Goal: Task Accomplishment & Management: Manage account settings

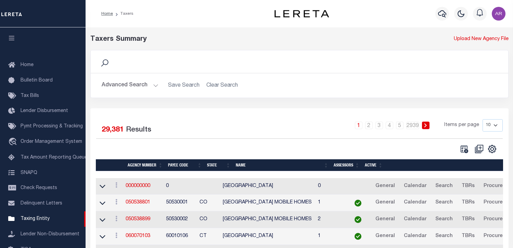
select select
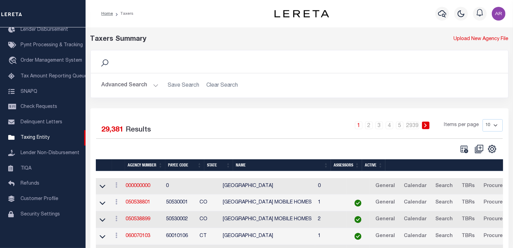
click at [154, 84] on button "Advanced Search" at bounding box center [130, 85] width 57 height 13
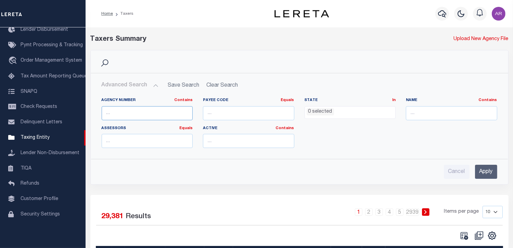
drag, startPoint x: 134, startPoint y: 111, endPoint x: 151, endPoint y: 117, distance: 18.2
click at [134, 111] on input "text" at bounding box center [147, 113] width 91 height 14
paste input "100850000"
type input "100850000"
click at [488, 171] on input "Apply" at bounding box center [486, 171] width 22 height 14
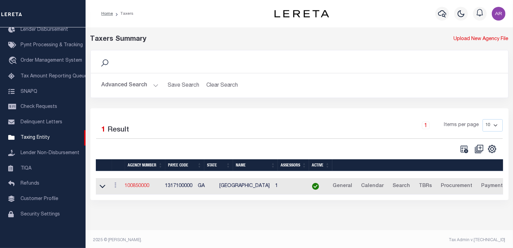
click at [140, 186] on link "100850000" at bounding box center [137, 185] width 25 height 5
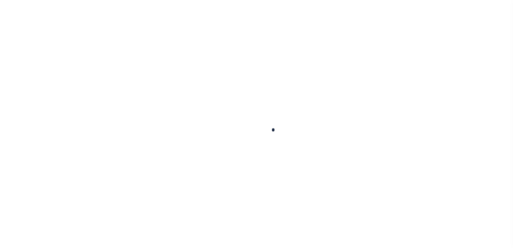
select select
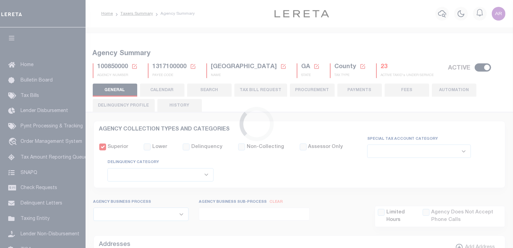
checkbox input "false"
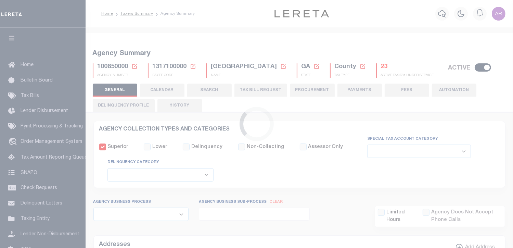
type input "1317100000"
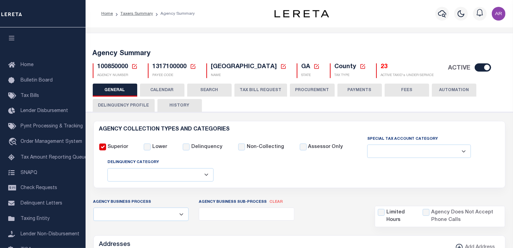
click at [502, 44] on div "Agency Summary 100850000 Agency Number Edit Cancel Ok New Agency Number Cancel …" at bounding box center [298, 62] width 429 height 42
click at [403, 90] on button "FEES" at bounding box center [406, 89] width 44 height 13
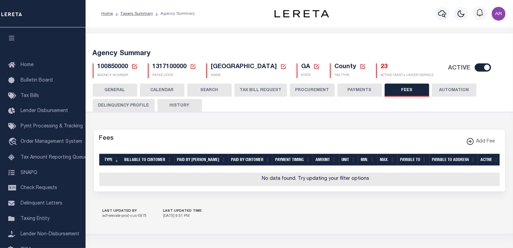
click at [364, 89] on button "PAYMENTS" at bounding box center [359, 89] width 44 height 13
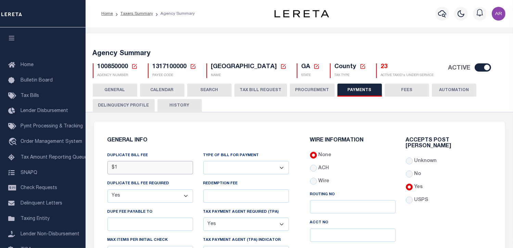
click at [140, 167] on input "$1" at bounding box center [149, 167] width 85 height 13
type input "$"
click at [185, 194] on select "Yes No" at bounding box center [149, 195] width 85 height 13
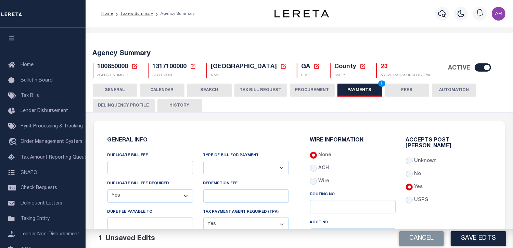
select select
click at [107, 189] on select "Yes No" at bounding box center [149, 195] width 85 height 13
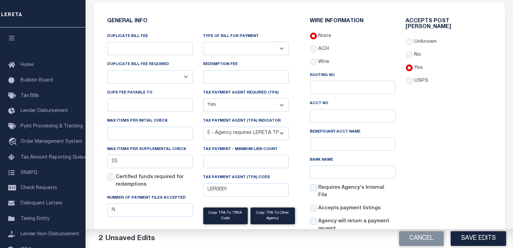
scroll to position [120, 0]
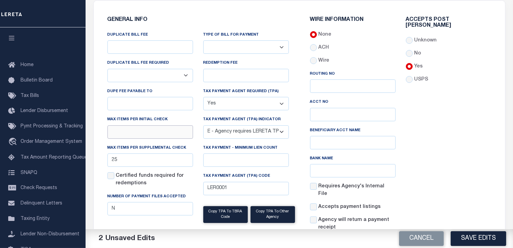
click at [128, 129] on input "text" at bounding box center [149, 131] width 85 height 13
type input "25"
click at [453, 127] on div "Accepts Post Mark Unknown No Yes" at bounding box center [448, 127] width 96 height 220
click at [484, 238] on button "Save Edits" at bounding box center [477, 238] width 55 height 15
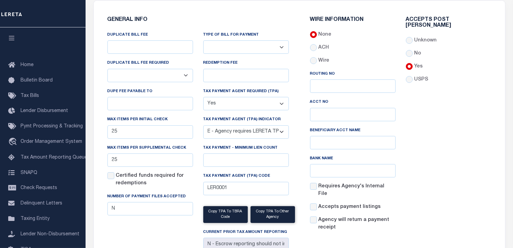
scroll to position [0, 0]
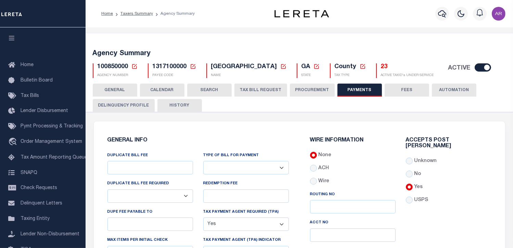
click at [114, 90] on button "GENERAL" at bounding box center [115, 89] width 44 height 13
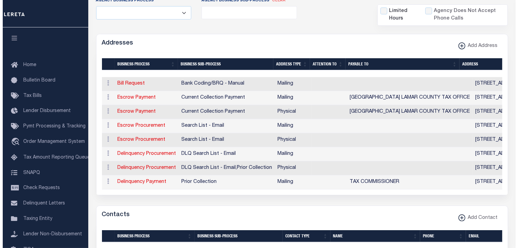
scroll to position [229, 0]
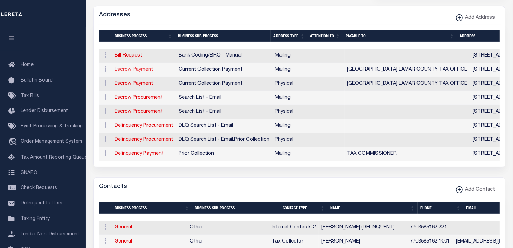
click at [141, 69] on link "Escrow Payment" at bounding box center [134, 69] width 38 height 5
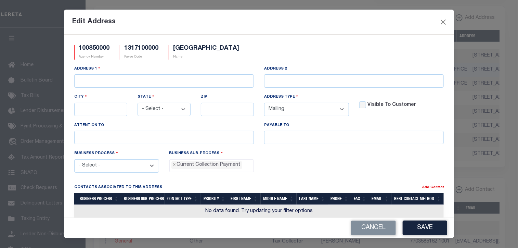
type input "PO BOX 850"
type input "BARNESVILLE"
select select "GA"
type input "30204"
checkbox input "true"
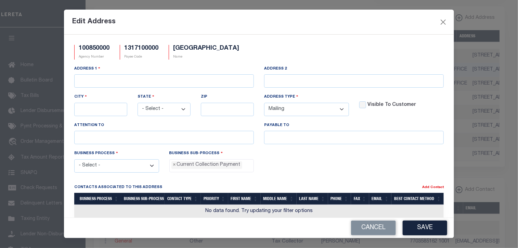
type input "LAMAR COUNTY LAMAR COUNTY TAX OFFICE"
select select "3"
select select "11"
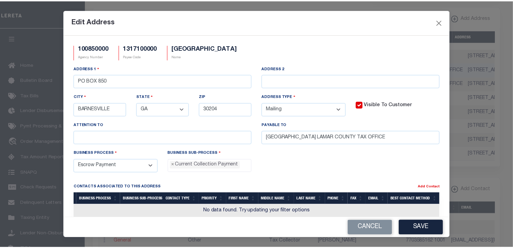
scroll to position [6, 0]
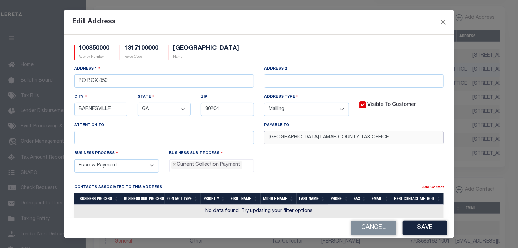
drag, startPoint x: 393, startPoint y: 136, endPoint x: 235, endPoint y: 136, distance: 157.3
click at [235, 136] on div "Address 1 PO BOX 850 Address 2 City BARNESVILLE State - Select - AK AL AR AZ CA…" at bounding box center [259, 107] width 380 height 84
paste input "text"
type input "LAMAR COUNTY TAX OFFICE"
click at [436, 226] on button "Save" at bounding box center [424, 227] width 44 height 15
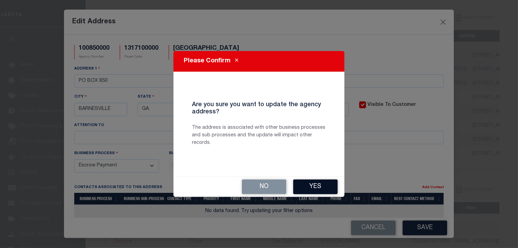
click at [319, 185] on button "Yes" at bounding box center [315, 186] width 44 height 15
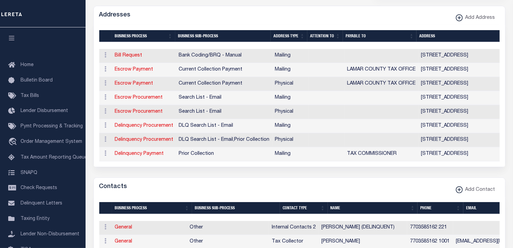
click at [414, 18] on div "Addresses Add Address" at bounding box center [299, 15] width 411 height 19
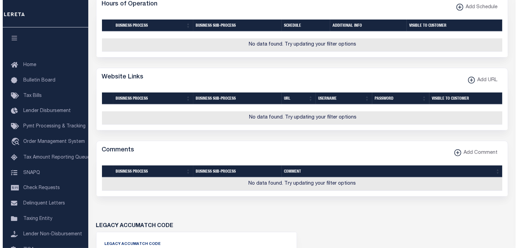
scroll to position [512, 0]
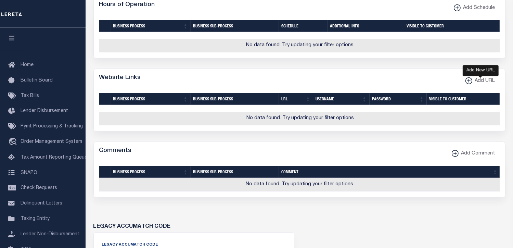
click at [467, 84] on xmlns\ "button" at bounding box center [468, 80] width 7 height 7
select select
checkbox input "true"
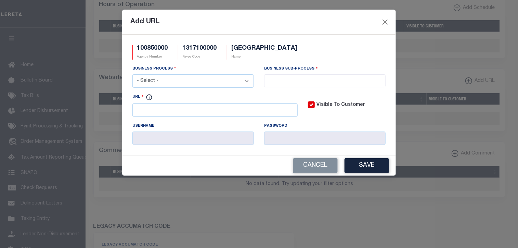
click at [246, 81] on select "- Select - All Automation Bill Request Delinquency Payment Delinquency Procurem…" at bounding box center [192, 80] width 121 height 13
select select "6"
click at [132, 75] on select "- Select - All Automation Bill Request Delinquency Payment Delinquency Procurem…" at bounding box center [192, 80] width 121 height 13
click at [275, 81] on input "search" at bounding box center [324, 80] width 117 height 8
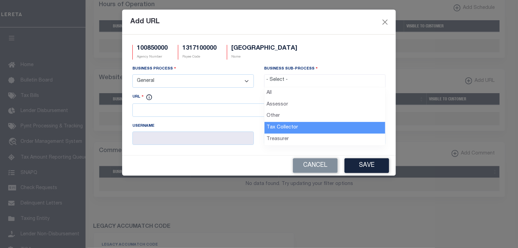
drag, startPoint x: 282, startPoint y: 127, endPoint x: 208, endPoint y: 121, distance: 74.1
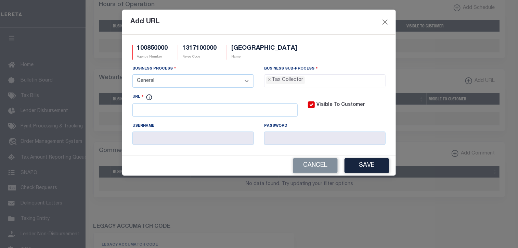
select select "31"
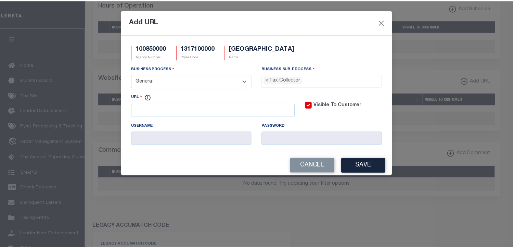
scroll to position [19, 0]
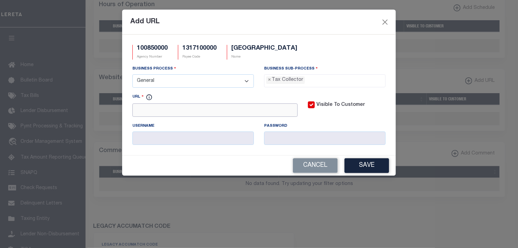
click at [188, 112] on input "URL" at bounding box center [214, 109] width 165 height 13
paste input "https://lamarcountyga.governmentwindow.com/start_alt.html"
type input "https://lamarcountyga.governmentwindow.com/start_alt.html"
click at [368, 164] on button "Save" at bounding box center [366, 165] width 44 height 15
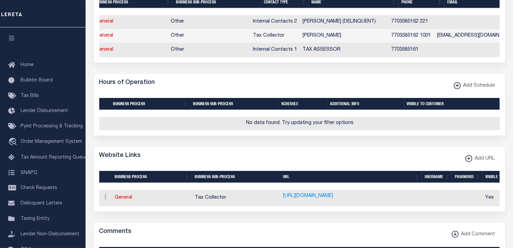
scroll to position [0, 11]
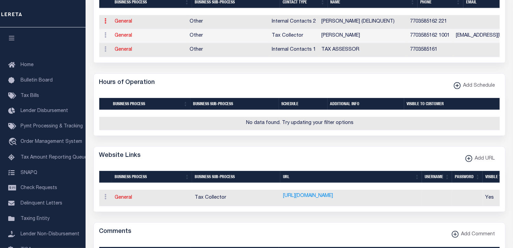
click at [105, 23] on icon at bounding box center [106, 20] width 2 height 5
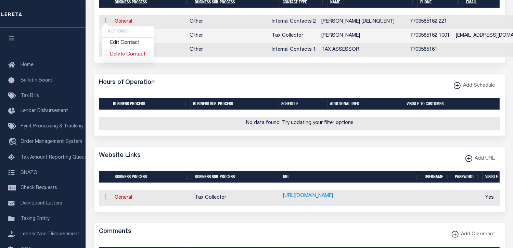
click at [129, 57] on link "Delete Contact" at bounding box center [128, 54] width 52 height 11
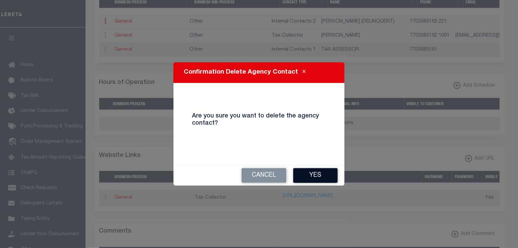
click at [315, 172] on button "Yes" at bounding box center [315, 175] width 44 height 15
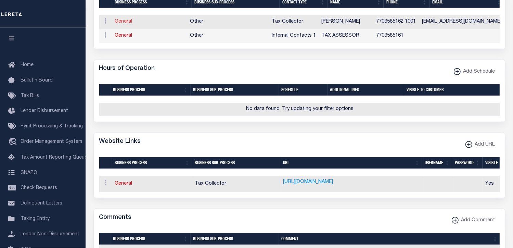
click at [123, 24] on link "General" at bounding box center [123, 21] width 17 height 5
checkbox input "false"
select select
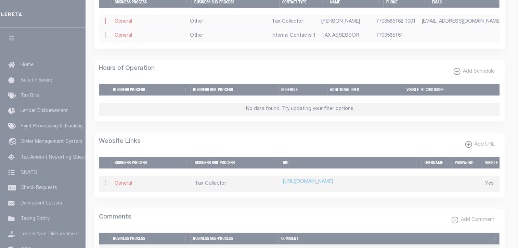
select select "2"
select select "1"
type input "ANDREA"
type input "L."
type input "ANTHONY"
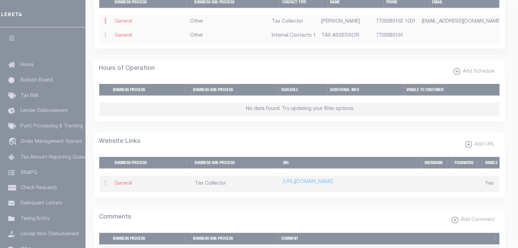
type input "7703585162"
type input "1001"
type input "7703585217"
type input "LAMARTAXCOMM@AOL.COM"
select select "6"
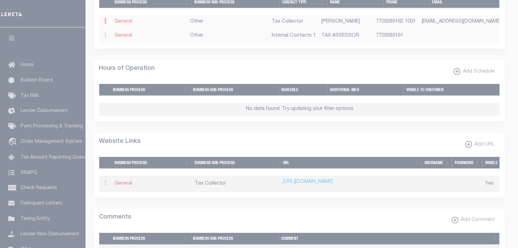
select select "39"
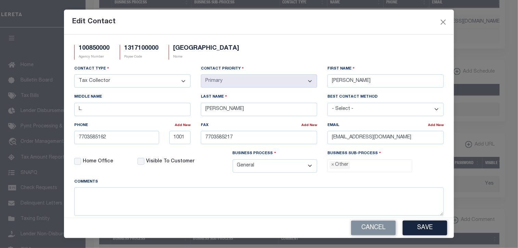
click at [383, 22] on div "Edit Contact" at bounding box center [259, 22] width 390 height 25
drag, startPoint x: 424, startPoint y: 138, endPoint x: 279, endPoint y: 138, distance: 145.7
click at [281, 138] on div "Contact Type - Select - Assessor Clerk Internal Contacts 1 Internal Contacts 2 …" at bounding box center [259, 121] width 380 height 113
paste input "TAXCOMMISSIONER@LAMARCOUNTYGA"
type input "TAXCOMMISSIONER@LAMARCOUNTYGA.COM"
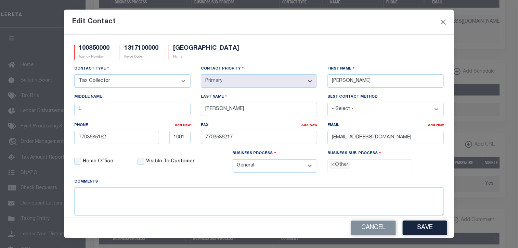
drag, startPoint x: 384, startPoint y: 18, endPoint x: 353, endPoint y: 50, distance: 44.2
click at [384, 18] on div "Edit Contact" at bounding box center [259, 22] width 390 height 25
drag, startPoint x: 261, startPoint y: 111, endPoint x: 187, endPoint y: 108, distance: 73.6
click at [187, 108] on div "Contact Type - Select - Assessor Clerk Internal Contacts 1 Internal Contacts 2 …" at bounding box center [259, 121] width 380 height 113
paste input "KILCHRIS"
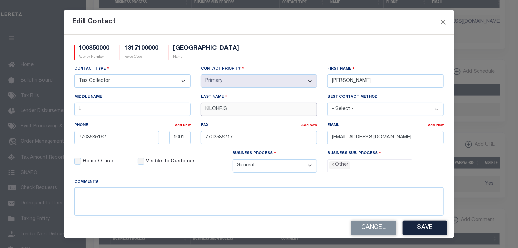
type input "KILCHRIS"
type input "LESLIE"
click at [420, 228] on button "Save" at bounding box center [424, 227] width 44 height 15
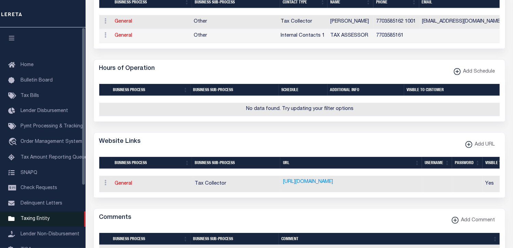
click at [37, 221] on span "Taxing Entity" at bounding box center [35, 218] width 29 height 5
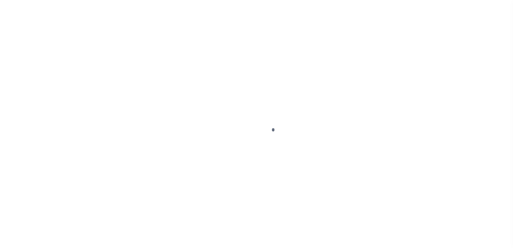
scroll to position [87, 0]
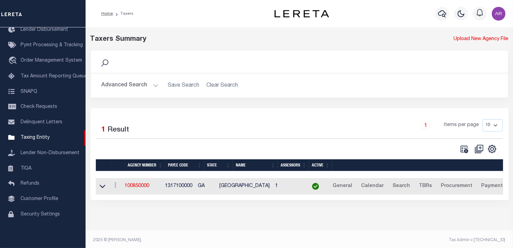
click at [154, 84] on button "Advanced Search" at bounding box center [130, 85] width 57 height 13
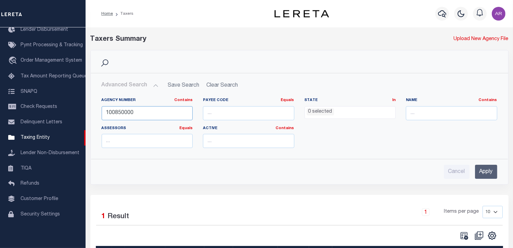
drag, startPoint x: 148, startPoint y: 111, endPoint x: 95, endPoint y: 108, distance: 53.1
click at [95, 108] on div "Agency Number Contains Contains Is 100850000 Payee Code Equals Equals Is Not Eq…" at bounding box center [299, 122] width 416 height 61
paste input "200090228"
type input "200090228"
click at [490, 172] on input "Apply" at bounding box center [486, 171] width 22 height 14
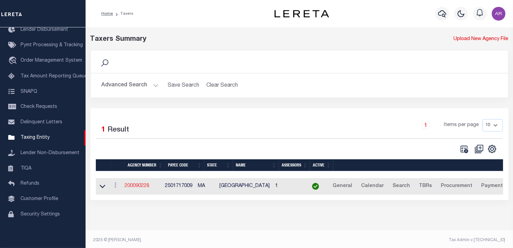
click at [142, 185] on link "200090228" at bounding box center [137, 185] width 25 height 5
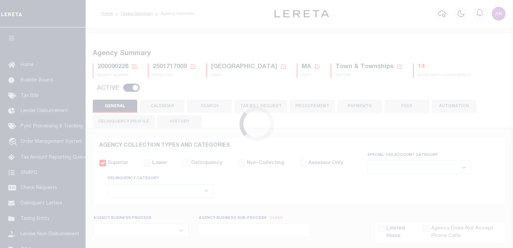
select select
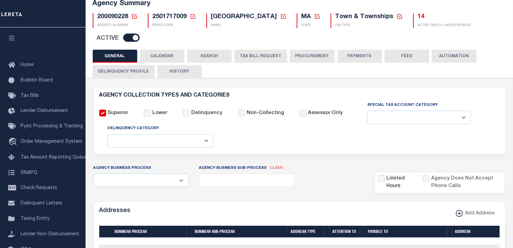
scroll to position [50, 0]
click at [408, 56] on button "FEES" at bounding box center [406, 56] width 44 height 13
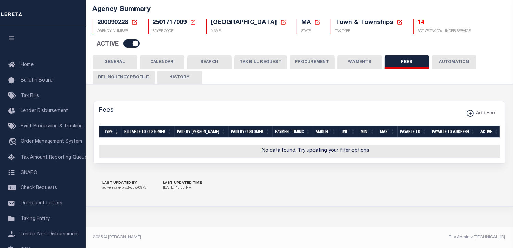
scroll to position [48, 0]
click at [364, 56] on button "PAYMENTS" at bounding box center [359, 61] width 44 height 13
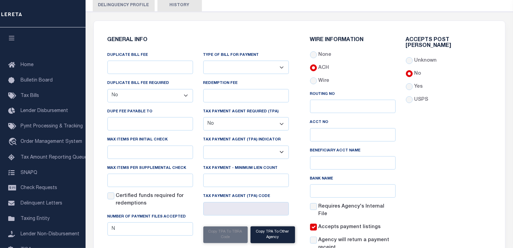
scroll to position [0, 0]
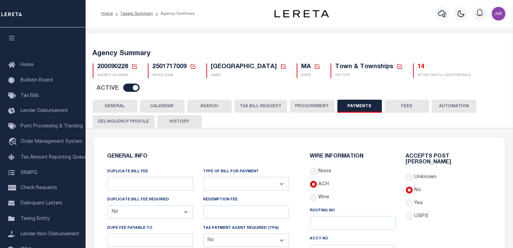
drag, startPoint x: 494, startPoint y: 44, endPoint x: 450, endPoint y: 48, distance: 44.3
click at [494, 44] on div "Agency Summary 200090228 Agency Number Edit Cancel Ok New Agency Number Cancel …" at bounding box center [298, 70] width 429 height 58
click at [120, 103] on button "GENERAL" at bounding box center [115, 105] width 44 height 13
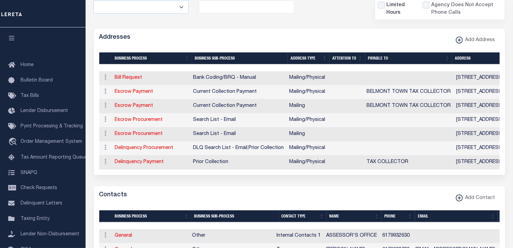
scroll to position [239, 0]
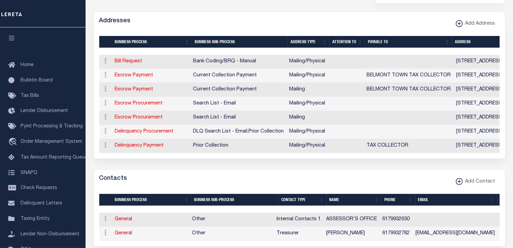
click at [417, 26] on div "Addresses Add Address" at bounding box center [299, 21] width 411 height 19
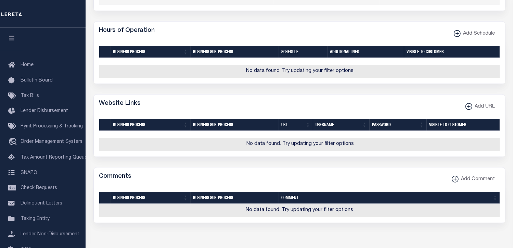
scroll to position [481, 0]
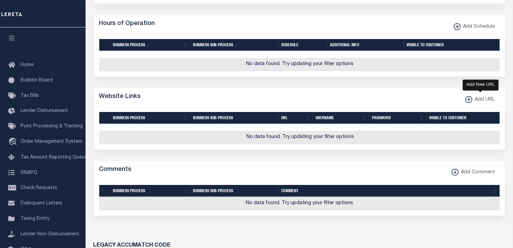
click at [469, 103] on xmlns\ "button" at bounding box center [468, 99] width 7 height 7
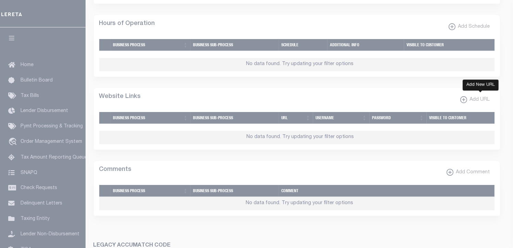
select select
checkbox input "true"
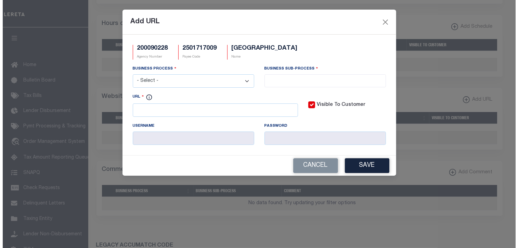
scroll to position [465, 0]
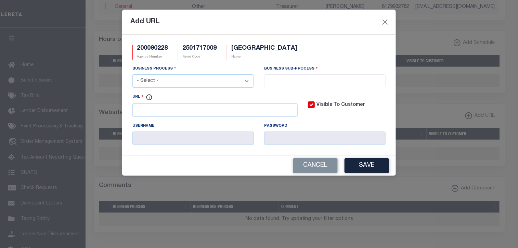
click at [247, 80] on select "- Select - All Automation Bill Request Delinquency Payment Delinquency Procurem…" at bounding box center [192, 80] width 121 height 13
select select "6"
click at [132, 75] on select "- Select - All Automation Bill Request Delinquency Payment Delinquency Procurem…" at bounding box center [192, 80] width 121 height 13
click at [279, 81] on input "search" at bounding box center [324, 80] width 117 height 8
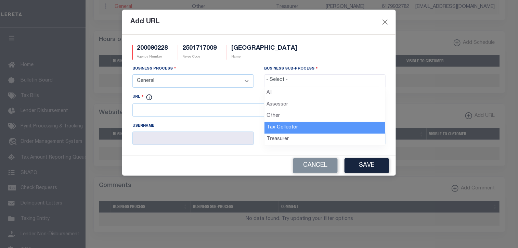
drag, startPoint x: 284, startPoint y: 127, endPoint x: 196, endPoint y: 112, distance: 88.7
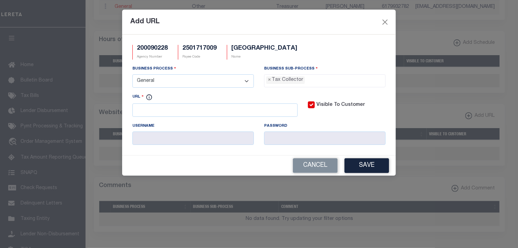
select select "31"
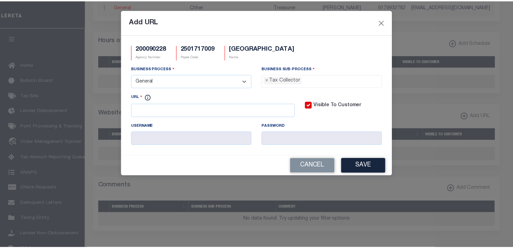
scroll to position [19, 0]
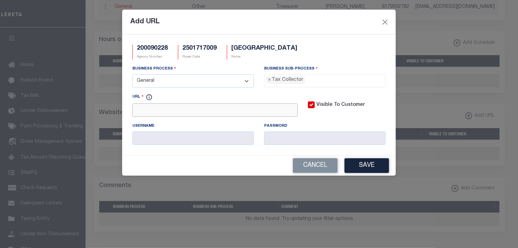
click at [195, 112] on input "URL" at bounding box center [214, 109] width 165 height 13
paste input "https://epay.cityhallsystems.com/"
type input "https://epay.cityhallsystems.com/"
click at [379, 163] on button "Save" at bounding box center [366, 165] width 44 height 15
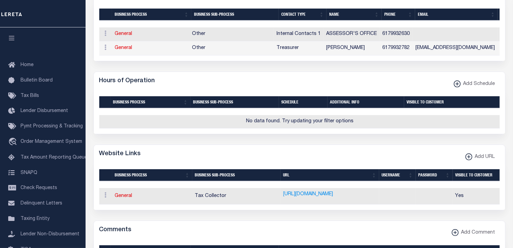
scroll to position [411, 0]
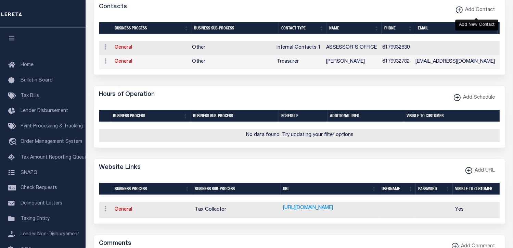
click at [461, 13] on xmlns\ "button" at bounding box center [458, 9] width 7 height 7
select select "1"
checkbox input "false"
checkbox input "true"
select select
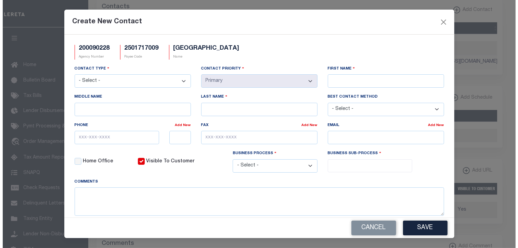
scroll to position [395, 0]
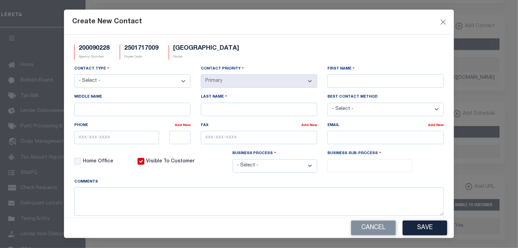
click at [181, 80] on select "- Select - Assessor Clerk Internal Contacts 1 Internal Contacts 2 Internal Cont…" at bounding box center [132, 80] width 116 height 13
select select "6"
click at [74, 75] on select "- Select - Assessor Clerk Internal Contacts 1 Internal Contacts 2 Internal Cont…" at bounding box center [132, 80] width 116 height 13
click at [355, 81] on input "First Name" at bounding box center [385, 80] width 116 height 13
paste input "ODALYS"
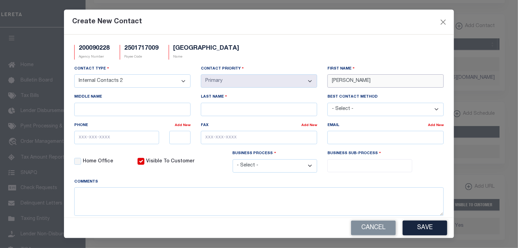
type input "ODALYS"
type input "TORRES"
drag, startPoint x: 337, startPoint y: 19, endPoint x: 329, endPoint y: 24, distance: 9.4
click at [337, 19] on div "Create New Contact" at bounding box center [259, 22] width 390 height 25
click at [78, 139] on input "text" at bounding box center [116, 137] width 85 height 13
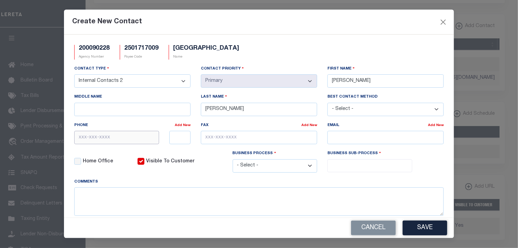
paste input "617-993-2777"
type input "617-993-2777"
drag, startPoint x: 384, startPoint y: 18, endPoint x: 384, endPoint y: 41, distance: 23.6
click at [384, 18] on div "Create New Contact" at bounding box center [259, 22] width 390 height 25
click at [337, 137] on input "email" at bounding box center [385, 137] width 116 height 13
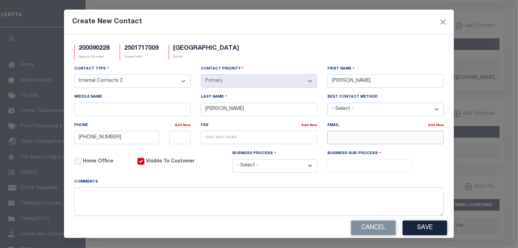
paste input "OTORRES@BELMONT-MA.GOV"
type input "OTORRES@BELMONT-MA.GOV"
click at [309, 166] on select "- Select - All Automation Bill Request Delinquency Payment Delinquency Procurem…" at bounding box center [275, 165] width 85 height 13
select select "6"
click at [233, 160] on select "- Select - All Automation Bill Request Delinquency Payment Delinquency Procurem…" at bounding box center [275, 165] width 85 height 13
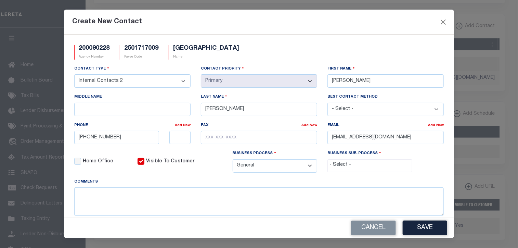
click at [336, 167] on input "search" at bounding box center [369, 165] width 80 height 8
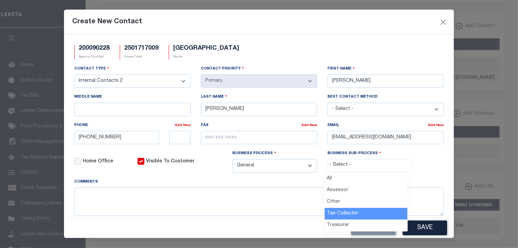
select select "31"
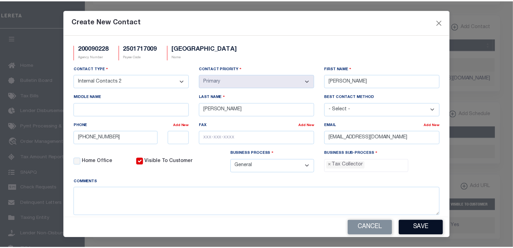
scroll to position [19, 0]
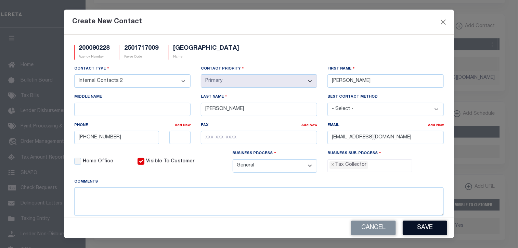
click at [428, 228] on button "Save" at bounding box center [424, 227] width 44 height 15
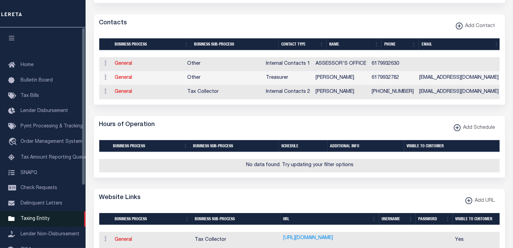
click at [41, 221] on span "Taxing Entity" at bounding box center [35, 218] width 29 height 5
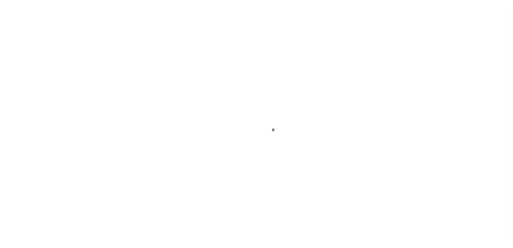
select select
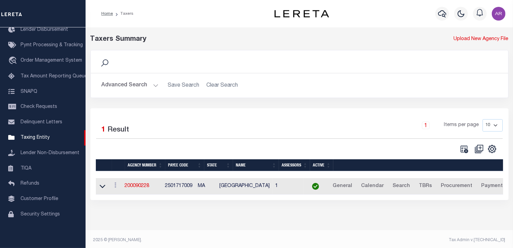
click at [153, 83] on button "Advanced Search" at bounding box center [130, 85] width 57 height 13
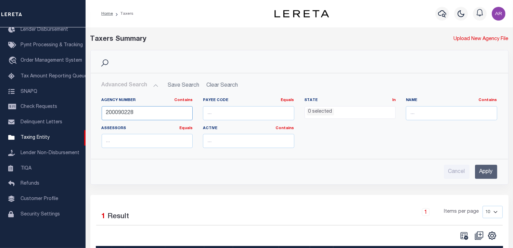
drag, startPoint x: 158, startPoint y: 110, endPoint x: 99, endPoint y: 110, distance: 58.8
click at [99, 110] on div "Agency Number Contains Contains Is 200090228" at bounding box center [147, 111] width 102 height 28
paste input "180050209"
type input "180050209"
click at [488, 172] on input "Apply" at bounding box center [486, 171] width 22 height 14
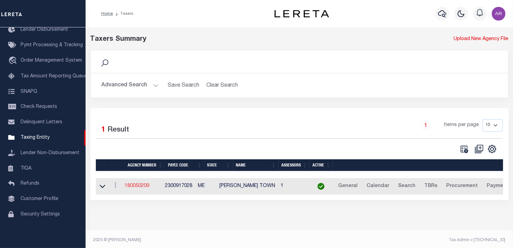
click at [136, 186] on link "180050209" at bounding box center [137, 185] width 25 height 5
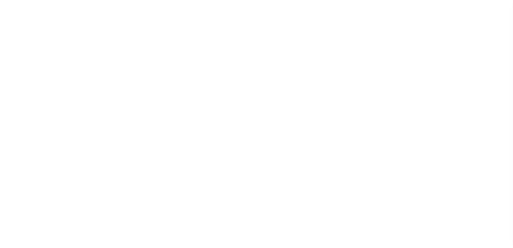
select select
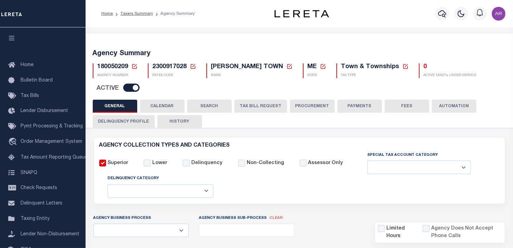
click at [493, 63] on div "180050209 Agency Number Edit Cancel Ok" at bounding box center [299, 76] width 423 height 36
click at [395, 106] on button "FEES" at bounding box center [406, 105] width 44 height 13
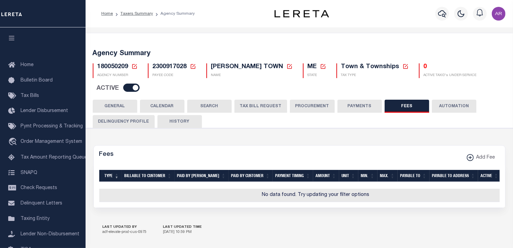
click at [367, 106] on button "PAYMENTS" at bounding box center [359, 105] width 44 height 13
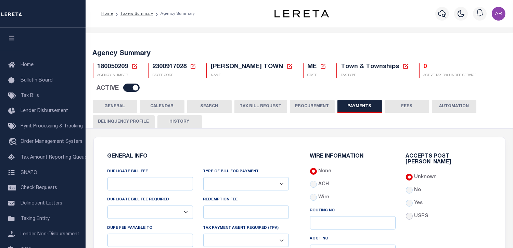
click at [410, 212] on input "USPS" at bounding box center [409, 215] width 7 height 7
radio input "true"
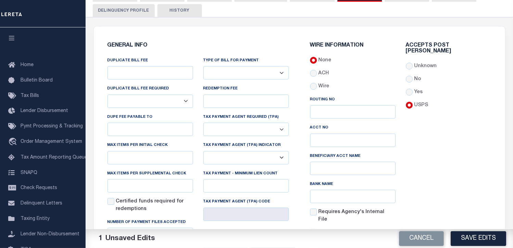
scroll to position [143, 0]
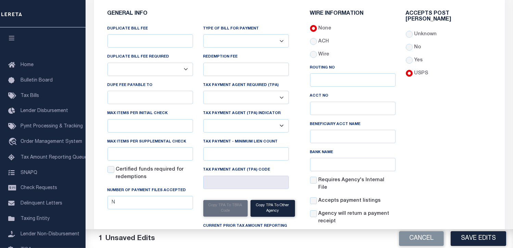
click at [460, 139] on div "Accepts Post Mark Unknown No Yes" at bounding box center [448, 121] width 96 height 220
click at [470, 239] on button "Save Edits" at bounding box center [477, 238] width 55 height 15
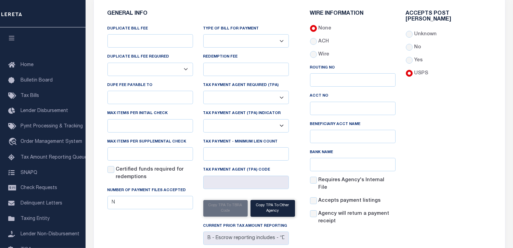
scroll to position [0, 0]
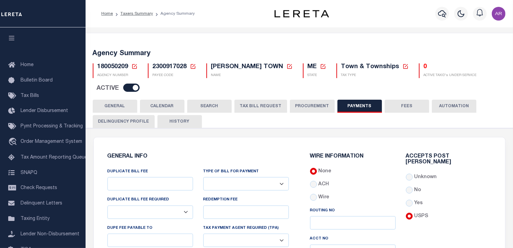
click at [118, 105] on button "GENERAL" at bounding box center [115, 105] width 44 height 13
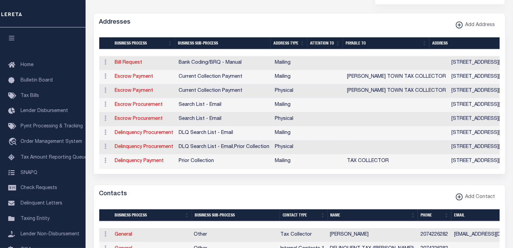
scroll to position [244, 0]
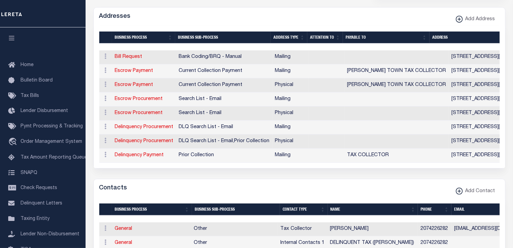
click at [413, 17] on div "Addresses Add Address" at bounding box center [299, 17] width 411 height 19
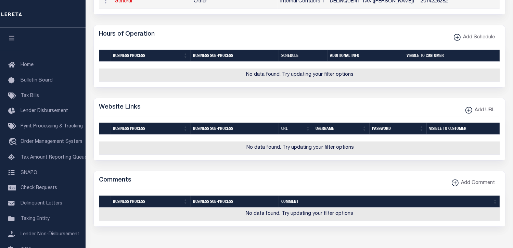
scroll to position [495, 0]
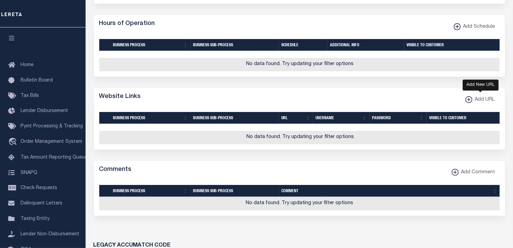
click at [469, 103] on xmlns\ "button" at bounding box center [468, 99] width 7 height 7
select select
checkbox input "true"
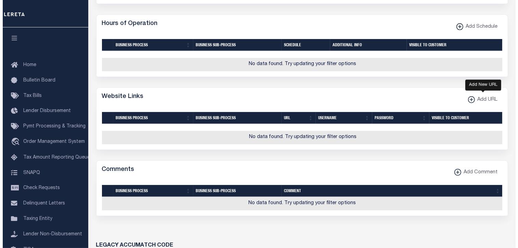
scroll to position [479, 0]
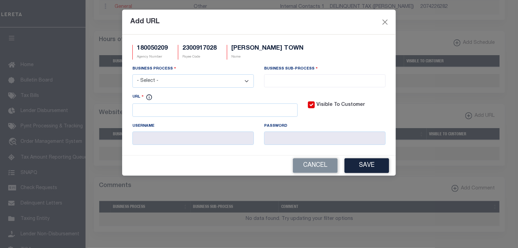
click at [248, 81] on select "- Select - All Automation Bill Request Delinquency Payment Delinquency Procurem…" at bounding box center [192, 80] width 121 height 13
select select "6"
click at [132, 75] on select "- Select - All Automation Bill Request Delinquency Payment Delinquency Procurem…" at bounding box center [192, 80] width 121 height 13
click at [277, 82] on input "search" at bounding box center [324, 80] width 117 height 8
select select "31"
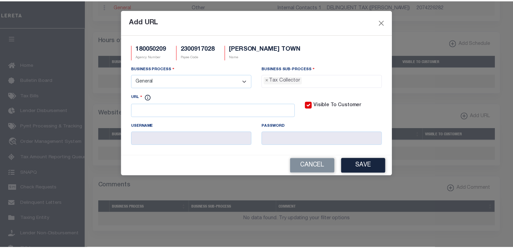
scroll to position [19, 0]
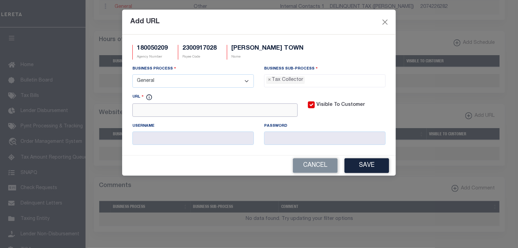
click at [204, 112] on input "URL" at bounding box center [214, 109] width 165 height 13
paste input "https://sullivanmaine.org/property-tax-info-and-forms/"
type input "https://sullivanmaine.org/property-tax-info-and-forms/"
click at [374, 164] on button "Save" at bounding box center [366, 165] width 44 height 15
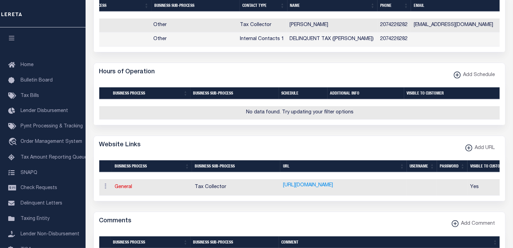
scroll to position [0, 0]
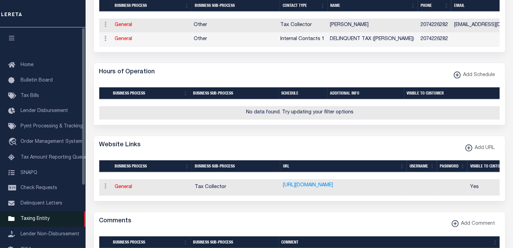
click at [45, 221] on span "Taxing Entity" at bounding box center [35, 218] width 29 height 5
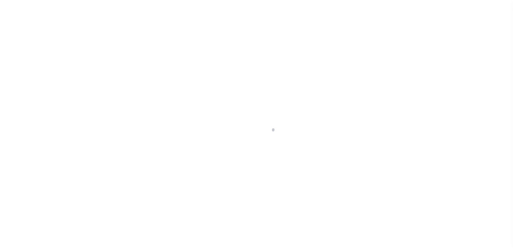
select select
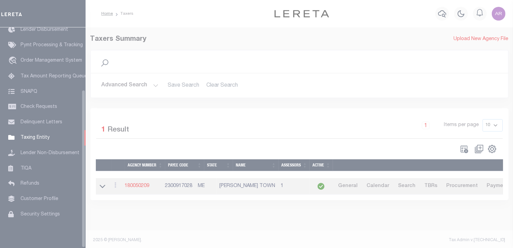
scroll to position [87, 0]
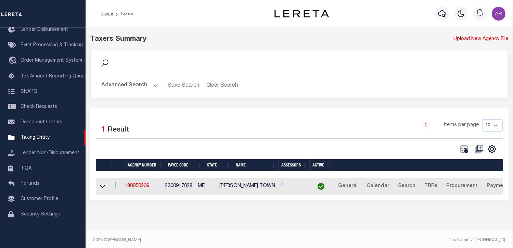
click at [155, 84] on button "Advanced Search" at bounding box center [130, 85] width 57 height 13
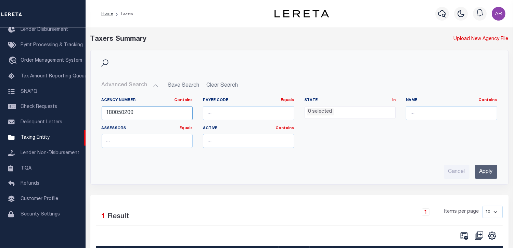
drag, startPoint x: 141, startPoint y: 112, endPoint x: 86, endPoint y: 109, distance: 55.2
click at [86, 109] on div "Search Advanced Search Save Search Clear Search tblPayees_dynamictable_____Defa…" at bounding box center [299, 122] width 428 height 145
paste input "240440000"
type input "240440000"
click at [487, 170] on input "Apply" at bounding box center [486, 171] width 22 height 14
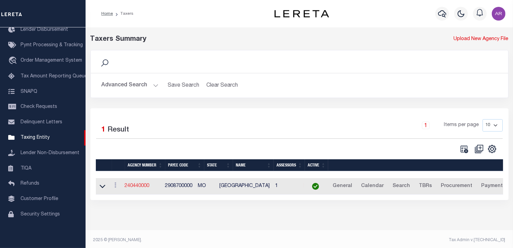
click at [134, 186] on link "240440000" at bounding box center [137, 185] width 25 height 5
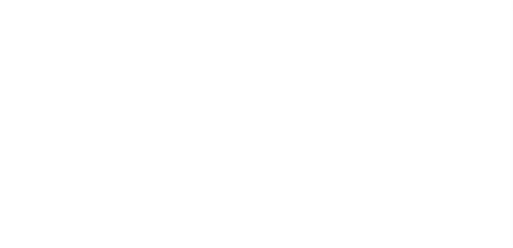
select select
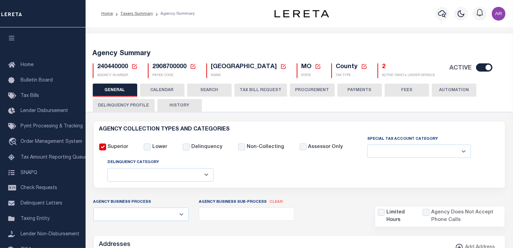
click at [491, 54] on h5 "Agency Summary" at bounding box center [299, 54] width 413 height 8
click at [402, 90] on button "FEES" at bounding box center [406, 89] width 44 height 13
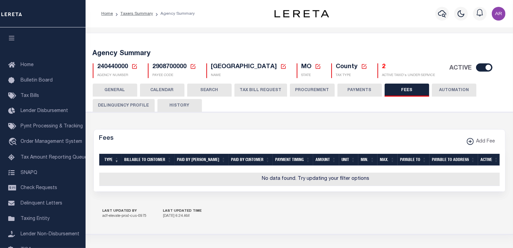
click at [363, 90] on button "PAYMENTS" at bounding box center [359, 89] width 44 height 13
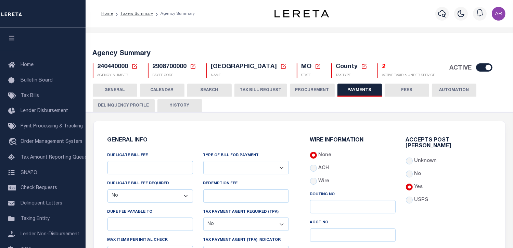
click at [114, 89] on button "GENERAL" at bounding box center [115, 89] width 44 height 13
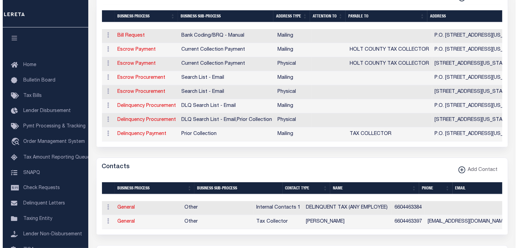
scroll to position [250, 0]
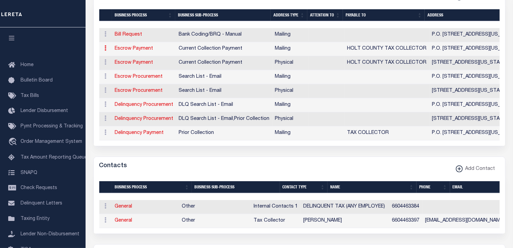
click at [105, 47] on icon at bounding box center [106, 47] width 2 height 5
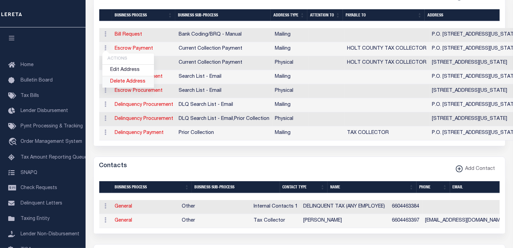
click at [124, 81] on link "Delete Address" at bounding box center [128, 81] width 52 height 11
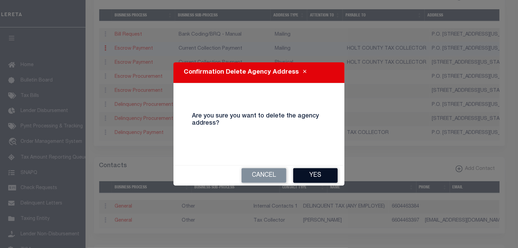
click at [327, 172] on button "Yes" at bounding box center [315, 175] width 44 height 15
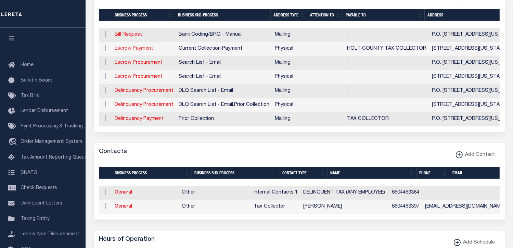
click at [135, 48] on link "Escrow Payment" at bounding box center [134, 48] width 38 height 5
select select "1"
checkbox input "false"
select select
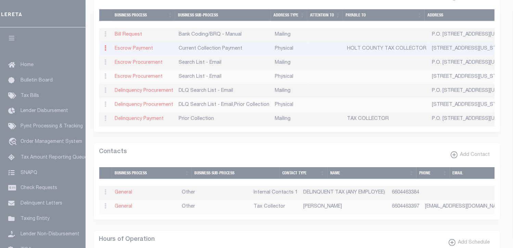
type input "102 W NODAWAY ST"
type input "OREGON"
select select "MO"
type input "64473"
select select "2"
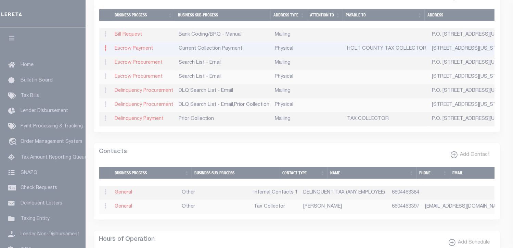
checkbox input "true"
type input "HOLT COUNTY TAX COLLECTOR"
select select "3"
select select "11"
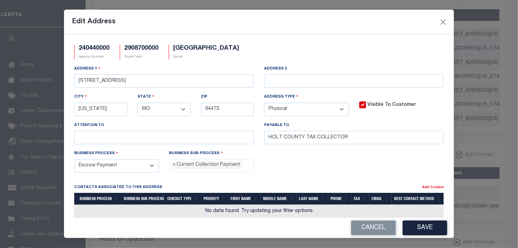
scroll to position [6, 0]
drag, startPoint x: 362, startPoint y: 137, endPoint x: 237, endPoint y: 133, distance: 124.9
click at [237, 133] on div "Address 1 102 W NODAWAY ST Address 2 City OREGON State - Select - AK AL AR AZ C…" at bounding box center [259, 107] width 380 height 84
paste input "text"
type input "HOLT COUNTY COLLECTOR"
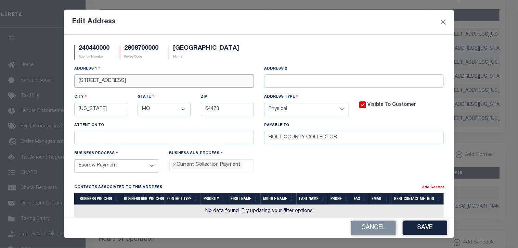
click at [84, 83] on input "102 W NODAWAY ST" at bounding box center [164, 80] width 180 height 13
type input "100 W NODAWAY ST"
click at [423, 229] on button "Save" at bounding box center [424, 227] width 44 height 15
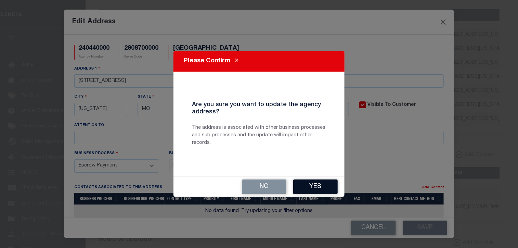
click at [323, 185] on button "Yes" at bounding box center [315, 186] width 44 height 15
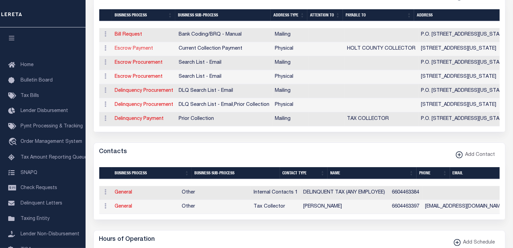
click at [135, 49] on link "Escrow Payment" at bounding box center [134, 48] width 38 height 5
select select
select select "1"
checkbox input "false"
select select
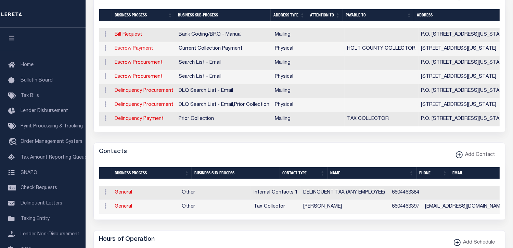
select select
type input "100 W NODAWAY ST"
type input "OREGON"
select select "MO"
type input "64473"
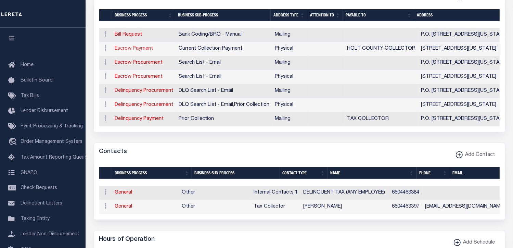
select select "2"
checkbox input "true"
type input "HOLT COUNTY COLLECTOR"
select select "3"
select select "11"
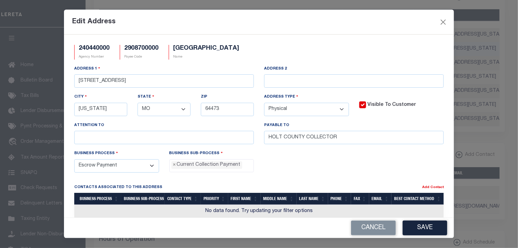
click at [339, 109] on select "- Select - FedEx/Overnight Lock Box Mailing Mailing/Physical Physical" at bounding box center [306, 109] width 85 height 13
select select "5"
click at [264, 103] on select "- Select - FedEx/Overnight Lock Box Mailing Mailing/Physical Physical" at bounding box center [306, 109] width 85 height 13
click at [420, 227] on button "Save" at bounding box center [424, 227] width 44 height 15
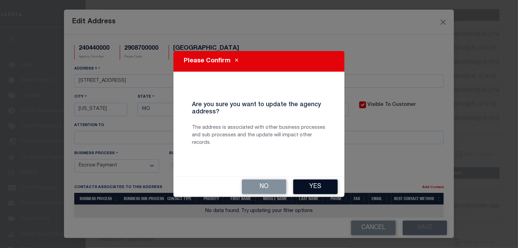
click at [328, 186] on button "Yes" at bounding box center [315, 186] width 44 height 15
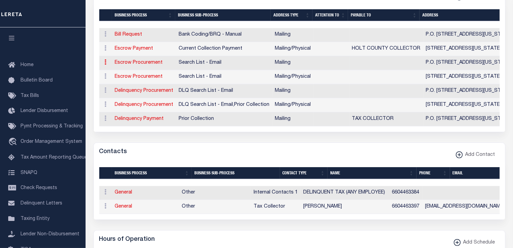
click at [105, 62] on icon at bounding box center [106, 61] width 2 height 5
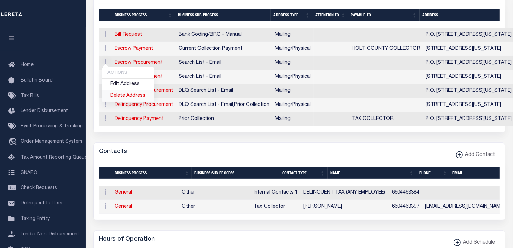
click at [133, 94] on link "Delete Address" at bounding box center [128, 95] width 52 height 11
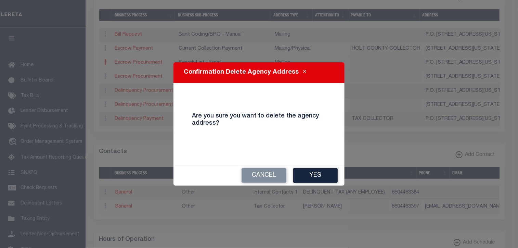
click at [315, 173] on button "Yes" at bounding box center [315, 175] width 44 height 15
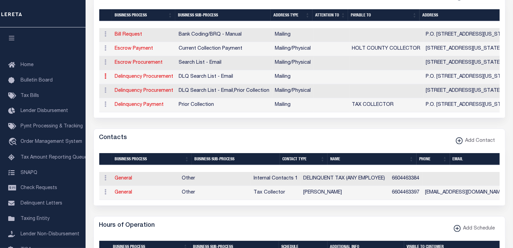
click at [105, 76] on icon at bounding box center [106, 75] width 2 height 5
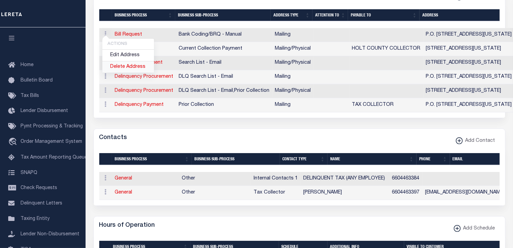
click at [125, 65] on link "Delete Address" at bounding box center [128, 66] width 52 height 11
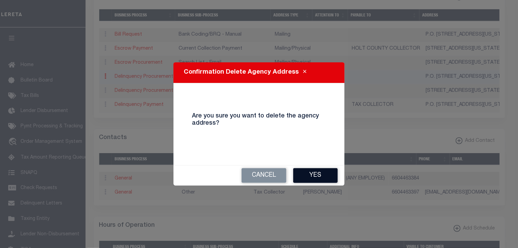
click at [324, 175] on button "Yes" at bounding box center [315, 175] width 44 height 15
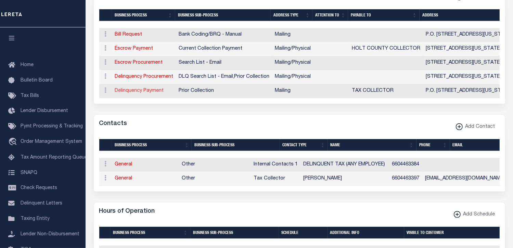
click at [155, 90] on link "Delinquency Payment" at bounding box center [139, 90] width 49 height 5
select select
select select "1"
checkbox input "false"
select select
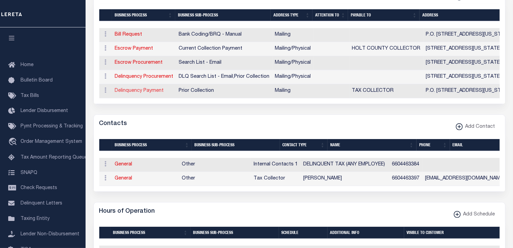
select select
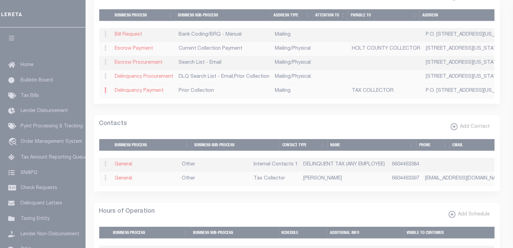
type input "P.O. BOX 291"
type input "OREGON"
select select "MO"
type input "64473"
checkbox input "true"
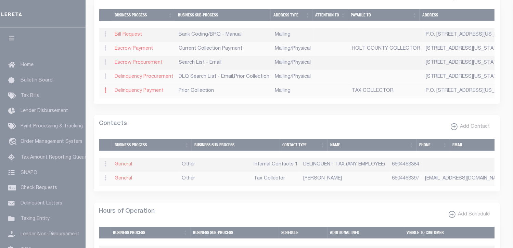
type input "TAX COLLECTOR"
select select "5"
select select "27"
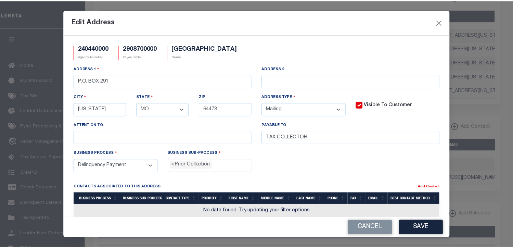
scroll to position [13, 0]
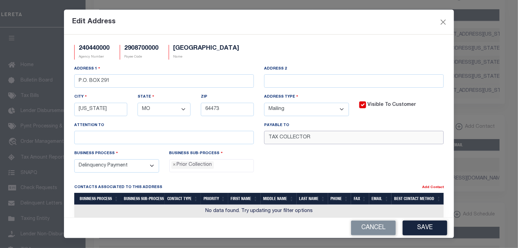
drag, startPoint x: 278, startPoint y: 138, endPoint x: 245, endPoint y: 135, distance: 33.3
click at [245, 135] on div "Address 1 P.O. BOX 291 Address 2 City OREGON State - Select - AK AL AR AZ CA CO…" at bounding box center [259, 107] width 380 height 84
paste input "HOLT COUNTY COLLECTOR"
type input "HOLT COUNTY COLLECTOR"
click at [336, 110] on select "- Select - FedEx/Overnight Lock Box Mailing Mailing/Physical Physical" at bounding box center [306, 109] width 85 height 13
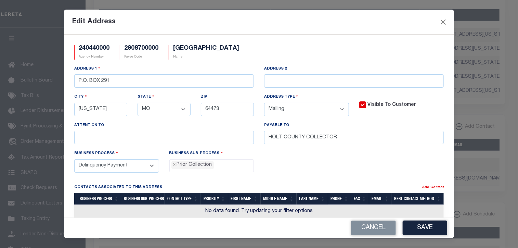
select select "5"
click at [264, 103] on select "- Select - FedEx/Overnight Lock Box Mailing Mailing/Physical Physical" at bounding box center [306, 109] width 85 height 13
click at [362, 21] on div "Edit Address" at bounding box center [259, 22] width 390 height 25
drag, startPoint x: 133, startPoint y: 80, endPoint x: 60, endPoint y: 72, distance: 73.0
click at [60, 72] on div "Edit Address 240440000 Agency Number 2908700000 Payee Code HOLT COUNTY Name Add…" at bounding box center [259, 124] width 518 height 248
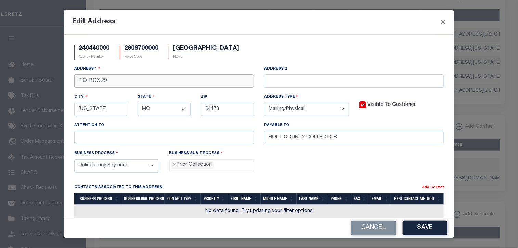
paste input "100 W NODAWAY"
type input "100 W NODAWAY"
click at [423, 227] on button "Save" at bounding box center [424, 227] width 44 height 15
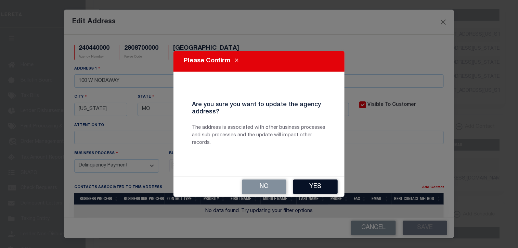
click at [311, 184] on button "Yes" at bounding box center [315, 186] width 44 height 15
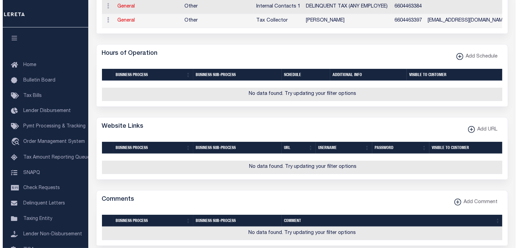
scroll to position [412, 0]
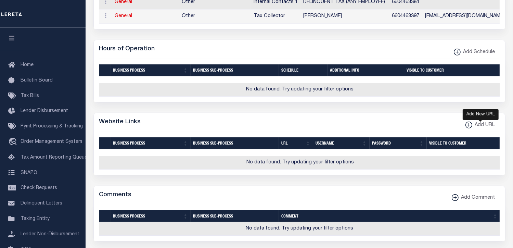
click at [469, 128] on xmlns\ "button" at bounding box center [468, 124] width 7 height 7
select select
checkbox input "true"
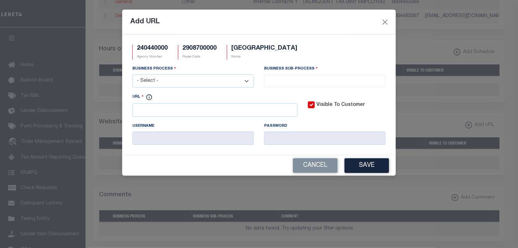
click at [248, 80] on select "- Select - All Automation Bill Request Delinquency Payment Delinquency Procurem…" at bounding box center [192, 80] width 121 height 13
select select "6"
click at [132, 75] on select "- Select - All Automation Bill Request Delinquency Payment Delinquency Procurem…" at bounding box center [192, 80] width 121 height 13
click at [277, 78] on input "search" at bounding box center [324, 80] width 117 height 8
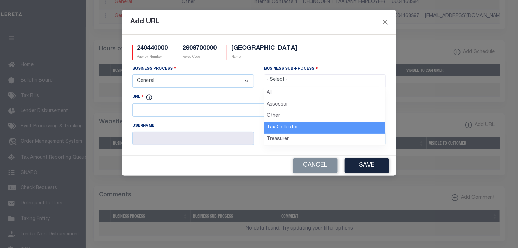
select select "31"
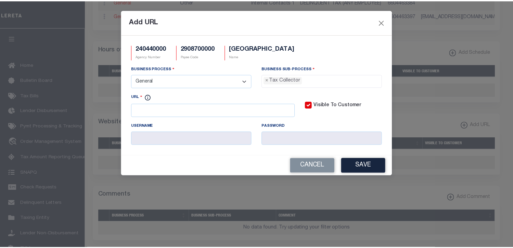
scroll to position [19, 0]
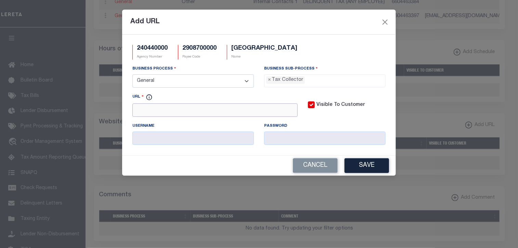
click at [175, 111] on input "URL" at bounding box center [214, 109] width 165 height 13
paste input "HOLTCOUNTY.ORG"
type input "https://www.HOLTCOUNTY.ORG"
click at [370, 168] on button "Save" at bounding box center [366, 165] width 44 height 15
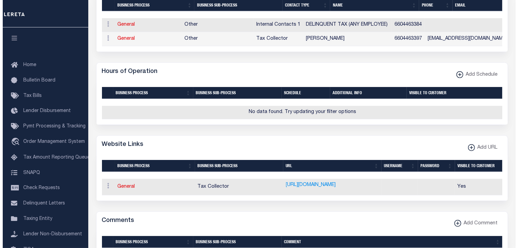
scroll to position [386, 0]
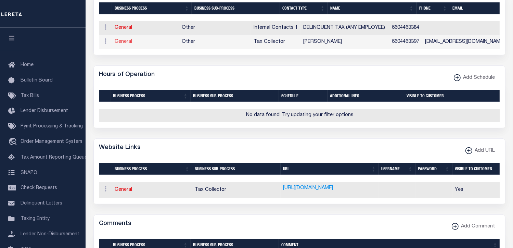
click at [127, 44] on link "General" at bounding box center [123, 41] width 17 height 5
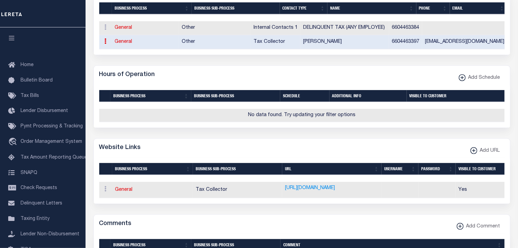
select select "39"
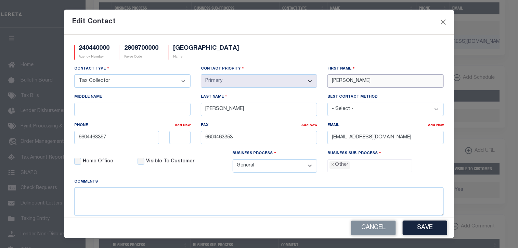
click at [306, 78] on div "Contact Type - Select - Assessor Clerk Internal Contacts 1 Internal Contacts 2 …" at bounding box center [259, 121] width 380 height 113
type input "CINDY"
paste input "WOHLFORD"
type input "WOHLFORD"
drag, startPoint x: 373, startPoint y: 17, endPoint x: 295, endPoint y: 63, distance: 90.1
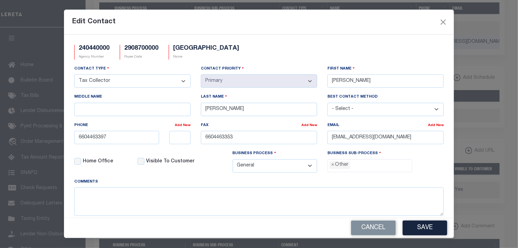
click at [373, 17] on div "Edit Contact" at bounding box center [259, 22] width 390 height 25
drag, startPoint x: 106, startPoint y: 139, endPoint x: 34, endPoint y: 139, distance: 72.8
click at [34, 139] on div "Edit Contact 240440000 Agency Number 2908700000 Payee Code HOLT COUNTY Name Con…" at bounding box center [259, 124] width 518 height 248
paste input "-446-3384"
type input "660-446-3384"
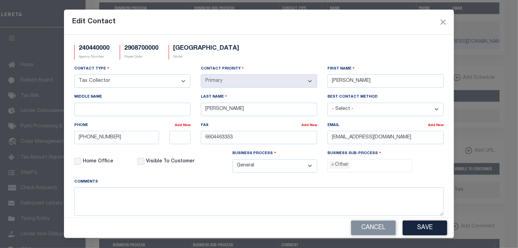
click at [368, 28] on div "Edit Contact" at bounding box center [259, 22] width 390 height 25
drag, startPoint x: 414, startPoint y: 136, endPoint x: 290, endPoint y: 136, distance: 124.1
click at [290, 136] on div "Contact Type - Select - Assessor Clerk Internal Contacts 1 Internal Contacts 2 …" at bounding box center [259, 121] width 380 height 113
paste input "HOLTCOLLECTOR@OUTLOOK.COM"
type input "HOLTCOLLECTOR@OUTLOOK.COM"
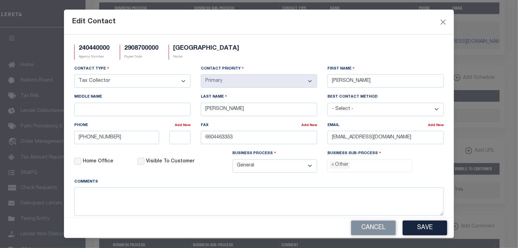
click at [361, 165] on ul "× Other" at bounding box center [370, 163] width 84 height 9
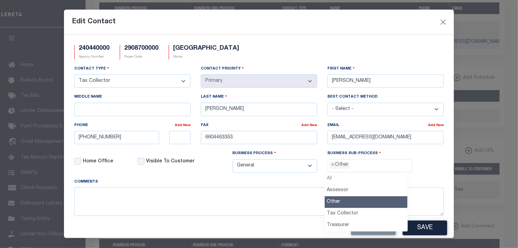
select select
type input "Other"
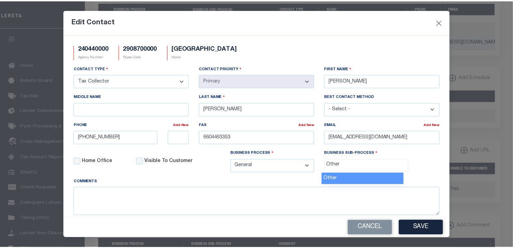
scroll to position [13, 0]
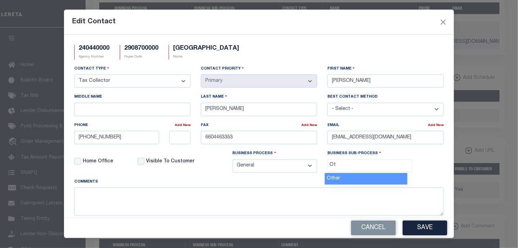
type input "O"
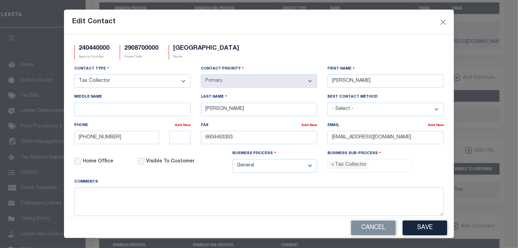
select select "31"
click at [424, 227] on button "Save" at bounding box center [424, 227] width 44 height 15
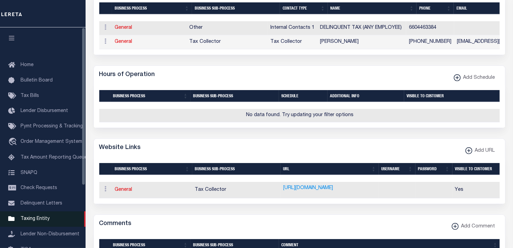
click at [47, 221] on span "Taxing Entity" at bounding box center [35, 218] width 29 height 5
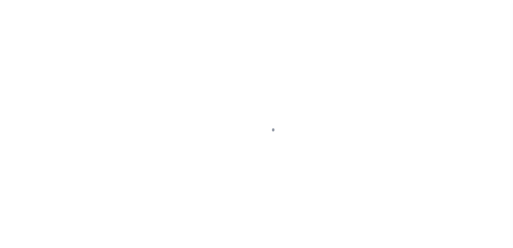
select select
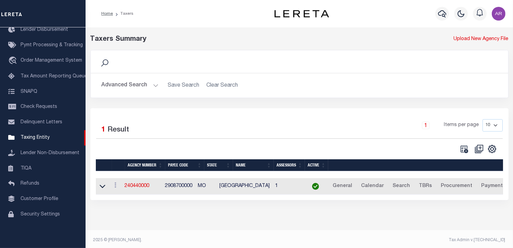
click at [153, 84] on button "Advanced Search" at bounding box center [130, 85] width 57 height 13
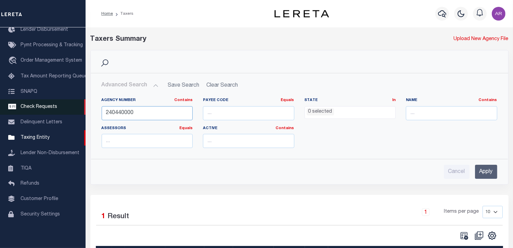
drag, startPoint x: 161, startPoint y: 113, endPoint x: 84, endPoint y: 108, distance: 77.4
click at [84, 108] on div "Home Taxers Profile" at bounding box center [256, 153] width 513 height 307
paste input "480610213"
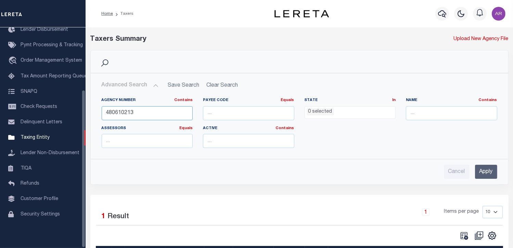
type input "480610213"
click at [482, 171] on input "Apply" at bounding box center [486, 171] width 22 height 14
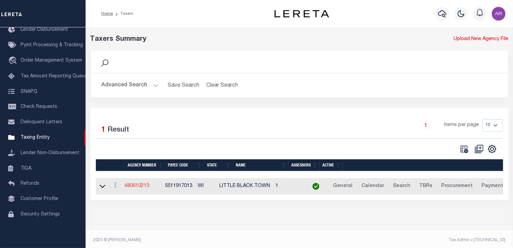
click at [143, 186] on link "480610213" at bounding box center [137, 185] width 25 height 5
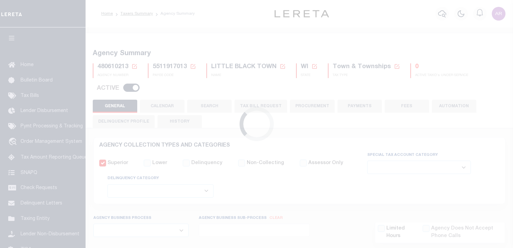
select select
select select "false"
click at [413, 105] on button "FEES" at bounding box center [406, 105] width 44 height 13
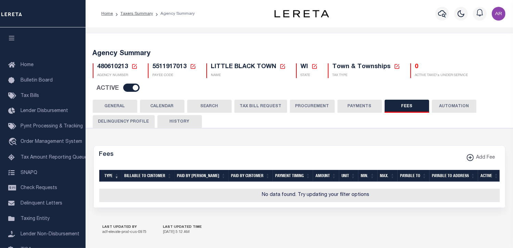
click at [362, 106] on button "PAYMENTS" at bounding box center [359, 105] width 44 height 13
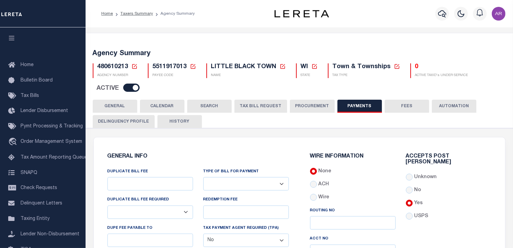
click at [121, 104] on button "GENERAL" at bounding box center [115, 105] width 44 height 13
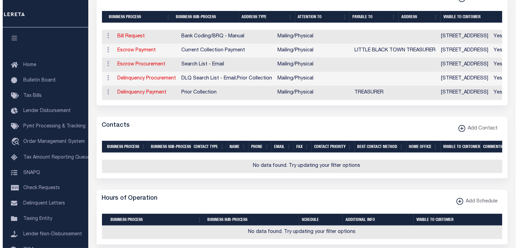
scroll to position [267, 0]
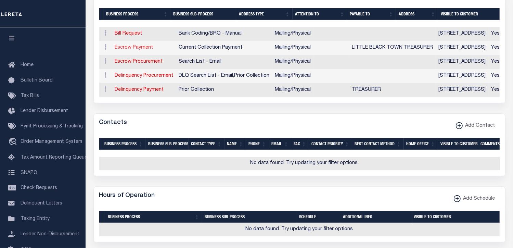
click at [146, 46] on link "Escrow Payment" at bounding box center [134, 47] width 38 height 5
select select "1"
checkbox input "false"
select select
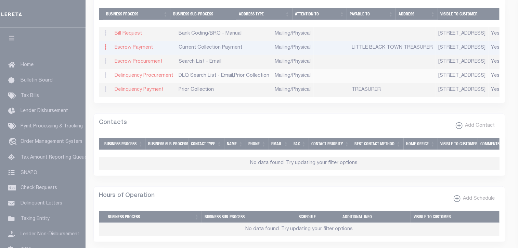
type input "W5591 [GEOGRAPHIC_DATA]"
type input "MEDFORD"
select select "WI"
type input "54451-9250"
select select "5"
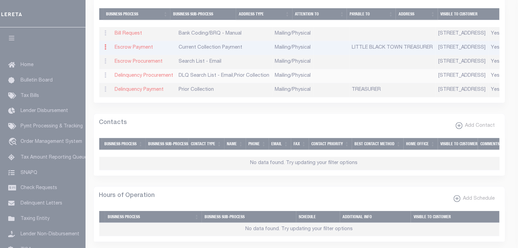
checkbox input "true"
type input "LITTLE BLACK TOWN TREASURER"
select select "3"
select select "11"
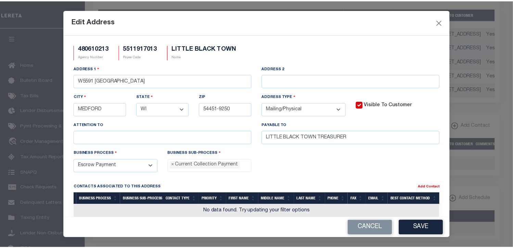
scroll to position [6, 0]
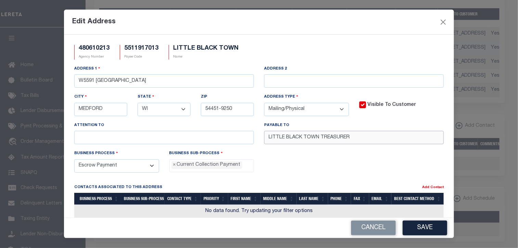
drag, startPoint x: 387, startPoint y: 138, endPoint x: 241, endPoint y: 135, distance: 146.0
click at [241, 135] on div "Address [STREET_ADDRESS] Address 2 City [GEOGRAPHIC_DATA] State - Select - AK A…" at bounding box center [259, 107] width 380 height 84
paste input "TREASURER - TOWN OF [GEOGRAPHIC_DATA]"
type input "TREASURER - TOWN OF [GEOGRAPHIC_DATA]"
drag, startPoint x: 364, startPoint y: 23, endPoint x: 213, endPoint y: 52, distance: 153.4
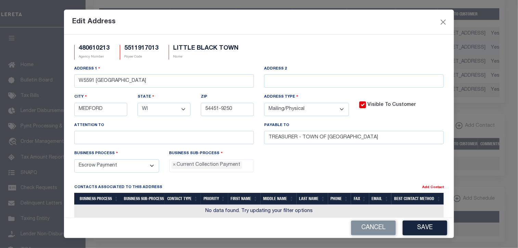
click at [364, 23] on div "Edit Address" at bounding box center [259, 22] width 390 height 25
drag, startPoint x: 160, startPoint y: 79, endPoint x: 60, endPoint y: 70, distance: 100.3
click at [60, 70] on div "Edit Address 480610213 Agency Number 5511917013 Payee Code [GEOGRAPHIC_DATA] Na…" at bounding box center [259, 124] width 518 height 248
paste input "N137 SWALLOW DR"
type input "N137 SWALLOW DR"
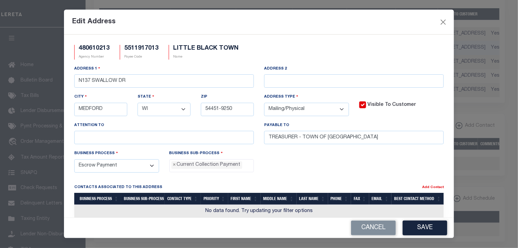
click at [362, 27] on div "Edit Address" at bounding box center [259, 22] width 390 height 25
drag, startPoint x: 118, startPoint y: 110, endPoint x: 60, endPoint y: 104, distance: 57.8
click at [60, 104] on div "Edit Address 480610213 Agency Number 5511917013 Payee Code [GEOGRAPHIC_DATA] Na…" at bounding box center [259, 124] width 518 height 248
paste input "STETSONVILLE"
type input "STETSONVILLE"
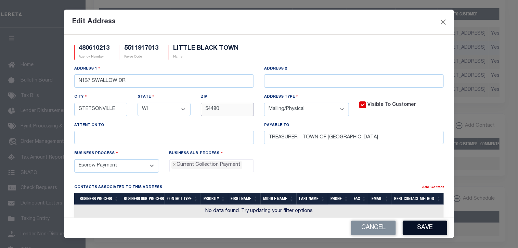
type input "54480"
click at [423, 229] on button "Save" at bounding box center [424, 227] width 44 height 15
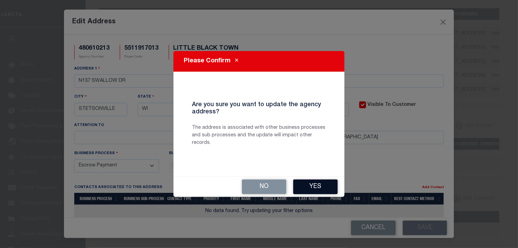
click at [323, 188] on button "Yes" at bounding box center [315, 186] width 44 height 15
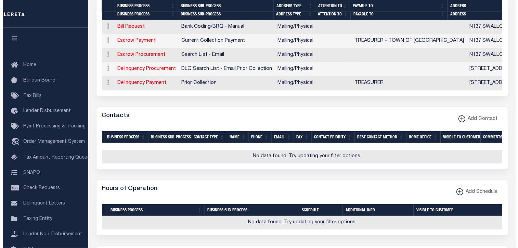
scroll to position [339, 0]
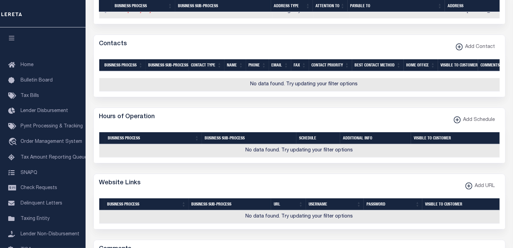
drag, startPoint x: 326, startPoint y: 48, endPoint x: 345, endPoint y: 52, distance: 20.0
click at [326, 48] on div "Contacts Add Contact" at bounding box center [299, 44] width 411 height 19
click at [467, 189] on xmlns\ "button" at bounding box center [468, 185] width 7 height 7
select select
checkbox input "true"
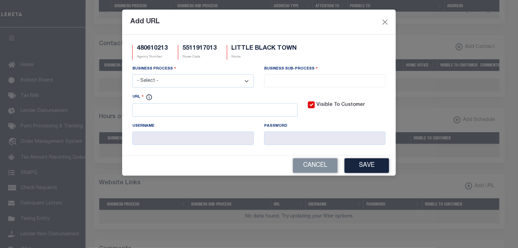
click at [245, 81] on select "- Select - All Automation Bill Request Delinquency Payment Delinquency Procurem…" at bounding box center [192, 80] width 121 height 13
select select "6"
click at [132, 75] on select "- Select - All Automation Bill Request Delinquency Payment Delinquency Procurem…" at bounding box center [192, 80] width 121 height 13
click at [274, 80] on input "search" at bounding box center [324, 80] width 117 height 8
select select "32"
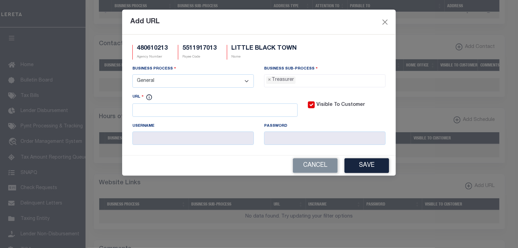
scroll to position [25, 0]
click at [199, 113] on input "URL" at bounding box center [214, 109] width 165 height 13
paste input "[URL][DOMAIN_NAME]"
type input "[URL][DOMAIN_NAME]"
click at [366, 168] on button "Save" at bounding box center [366, 165] width 44 height 15
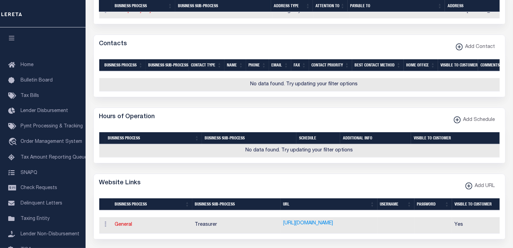
drag, startPoint x: 427, startPoint y: 42, endPoint x: 468, endPoint y: 42, distance: 40.3
click at [427, 42] on div "Contacts Add Contact" at bounding box center [299, 44] width 411 height 19
click at [461, 50] on xmlns\ "button" at bounding box center [458, 46] width 7 height 7
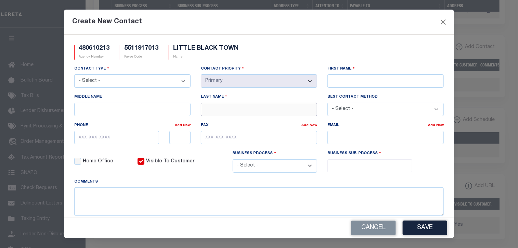
click at [225, 110] on input "Last Name" at bounding box center [259, 109] width 116 height 13
paste input "[PERSON_NAME]"
type input "[PERSON_NAME]"
click at [335, 83] on input "First Name" at bounding box center [385, 80] width 116 height 13
type input "[PERSON_NAME]"
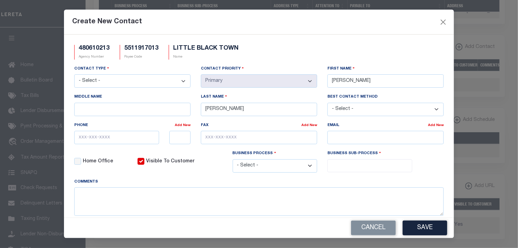
click at [182, 82] on select "- Select - Assessor Clerk Internal Contacts 1 Internal Contacts 2 Internal Cont…" at bounding box center [132, 80] width 116 height 13
select select "3"
click at [74, 75] on select "- Select - Assessor Clerk Internal Contacts 1 Internal Contacts 2 Internal Cont…" at bounding box center [132, 80] width 116 height 13
drag, startPoint x: 360, startPoint y: 28, endPoint x: 265, endPoint y: 62, distance: 100.1
click at [360, 28] on div "Create New Contact" at bounding box center [259, 22] width 390 height 25
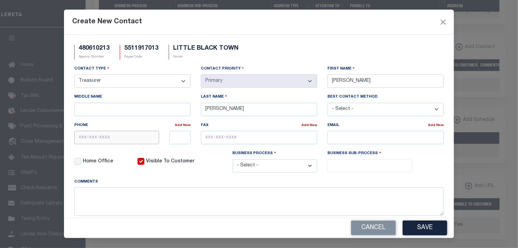
drag, startPoint x: 82, startPoint y: 140, endPoint x: 85, endPoint y: 142, distance: 4.5
click at [82, 140] on input "text" at bounding box center [116, 137] width 85 height 13
paste input "[PHONE_NUMBER]"
type input "[PHONE_NUMBER]"
click at [376, 23] on div "Create New Contact" at bounding box center [259, 22] width 390 height 25
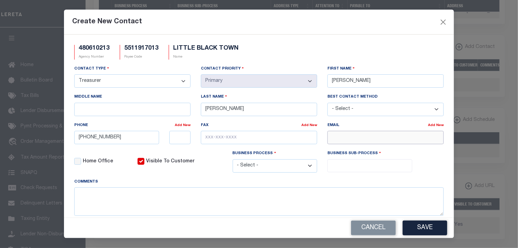
drag, startPoint x: 330, startPoint y: 138, endPoint x: 356, endPoint y: 142, distance: 26.3
click at [330, 138] on input "email" at bounding box center [385, 137] width 116 height 13
paste input "[DOMAIN_NAME][EMAIL_ADDRESS][DOMAIN_NAME]"
type input "[DOMAIN_NAME][EMAIL_ADDRESS][DOMAIN_NAME]"
click at [308, 167] on select "- Select - All Automation Bill Request Delinquency Payment Delinquency Procurem…" at bounding box center [275, 165] width 85 height 13
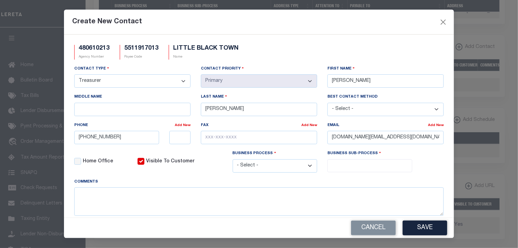
select select "6"
click at [233, 160] on select "- Select - All Automation Bill Request Delinquency Payment Delinquency Procurem…" at bounding box center [275, 165] width 85 height 13
click at [338, 166] on input "search" at bounding box center [369, 165] width 80 height 8
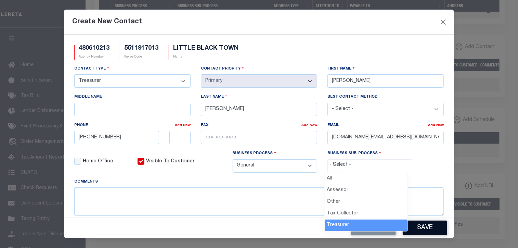
drag, startPoint x: 339, startPoint y: 226, endPoint x: 407, endPoint y: 230, distance: 67.8
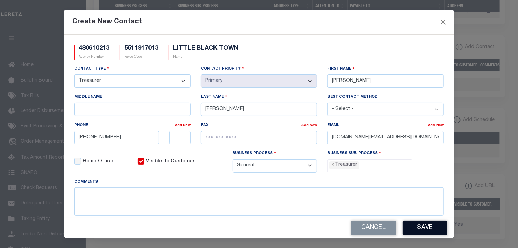
select select "32"
click at [423, 228] on button "Save" at bounding box center [424, 227] width 44 height 15
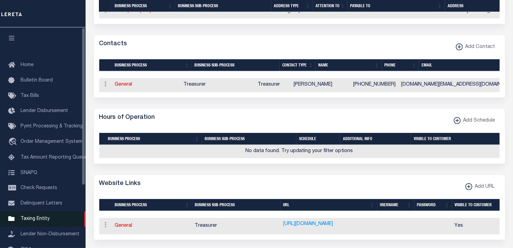
click at [41, 221] on span "Taxing Entity" at bounding box center [35, 218] width 29 height 5
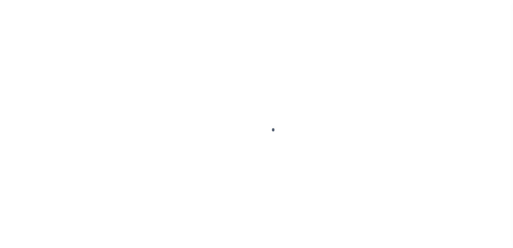
scroll to position [81, 0]
